Goal: Information Seeking & Learning: Check status

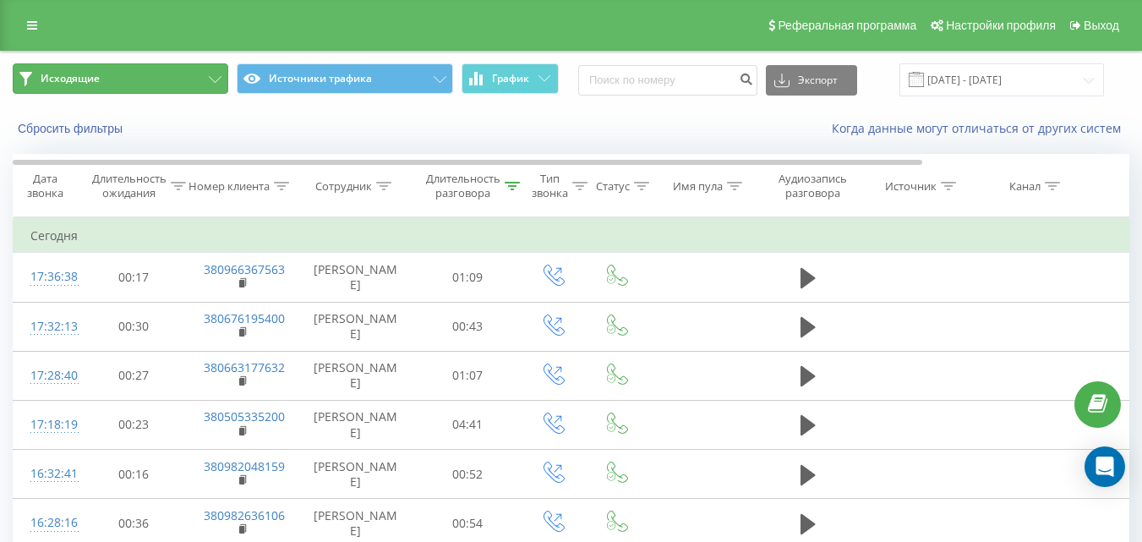
click at [145, 81] on button "Исходящие" at bounding box center [121, 78] width 216 height 30
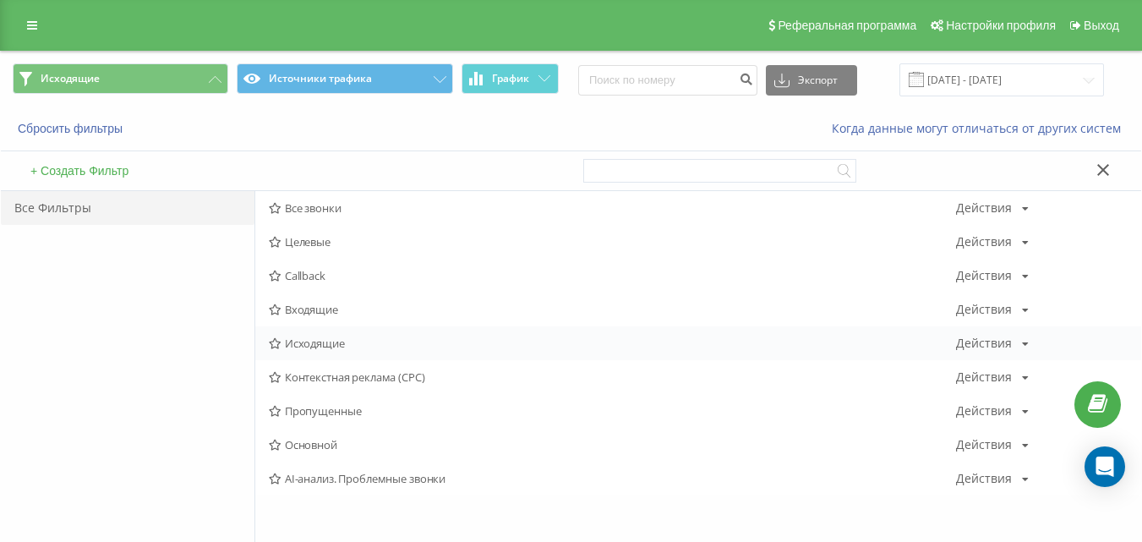
click at [350, 345] on span "Исходящие" at bounding box center [612, 343] width 687 height 12
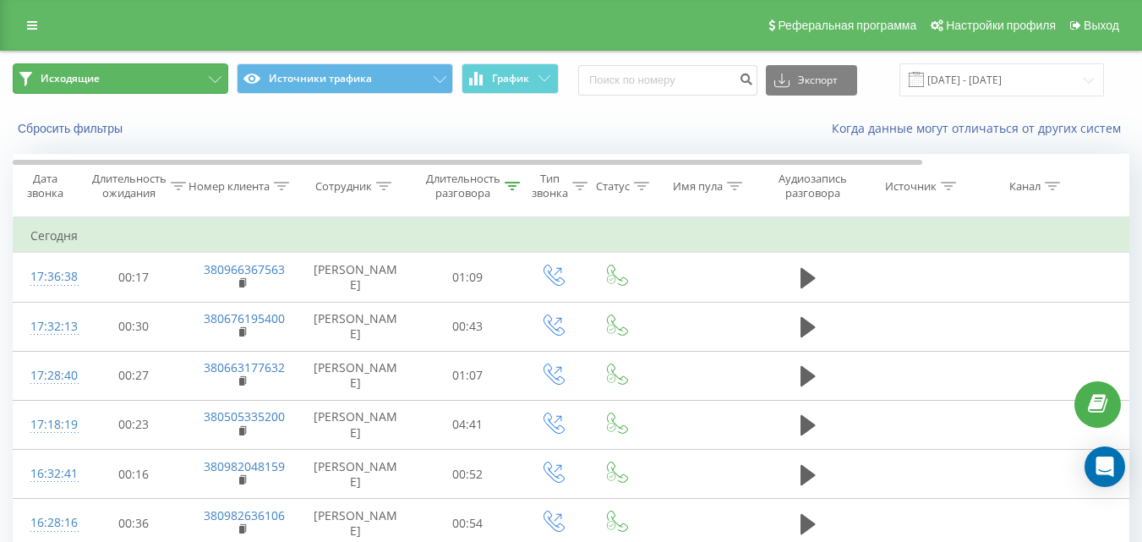
click at [166, 73] on button "Исходящие" at bounding box center [121, 78] width 216 height 30
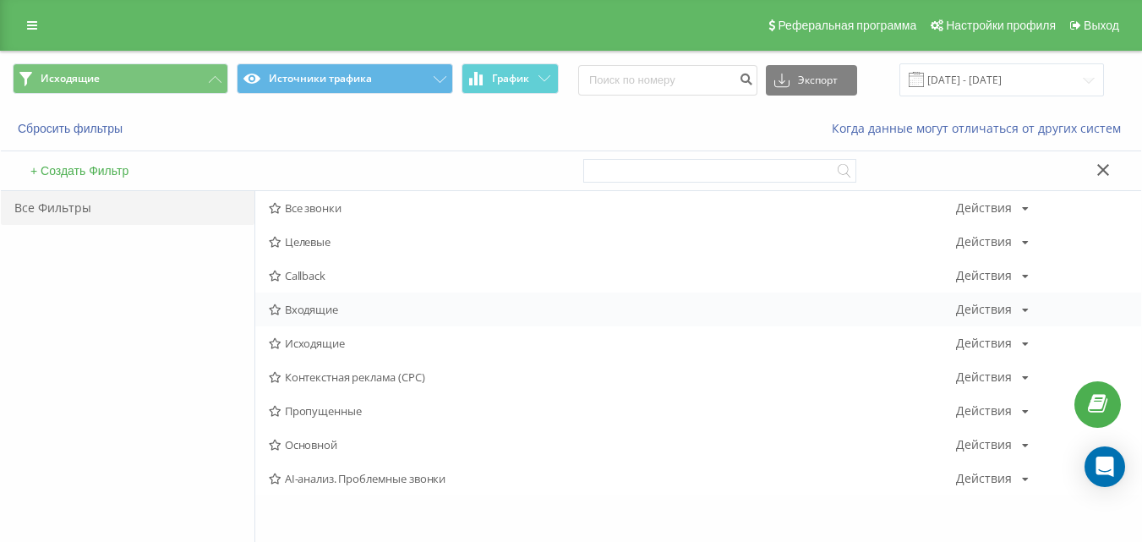
click at [348, 321] on div "Входящие Действия Редактировать Копировать Удалить По умолчанию Поделиться" at bounding box center [698, 309] width 886 height 34
click at [320, 309] on span "Входящие" at bounding box center [612, 309] width 687 height 12
